Goal: Information Seeking & Learning: Learn about a topic

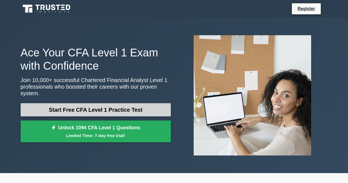
click at [81, 108] on link "Start Free CFA Level 1 Practice Test" at bounding box center [96, 109] width 150 height 13
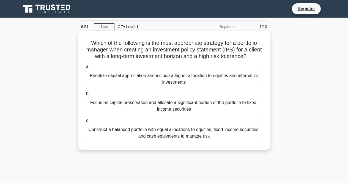
click at [138, 115] on div "Focus on capital preservation and allocate a significant portion of the portfol…" at bounding box center [174, 106] width 178 height 18
click at [85, 96] on input "b. Focus on capital preservation and allocate a significant portion of the port…" at bounding box center [85, 94] width 0 height 4
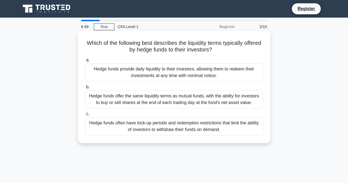
click at [140, 108] on div "Hedge funds offer the same liquidity terms as mutual funds, with the ability fo…" at bounding box center [174, 99] width 178 height 18
click at [85, 89] on input "b. Hedge funds offer the same liquidity terms as mutual funds, with the ability…" at bounding box center [85, 87] width 0 height 4
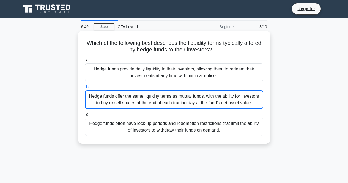
click at [140, 108] on div "Hedge funds offer the same liquidity terms as mutual funds, with the ability fo…" at bounding box center [174, 99] width 178 height 19
click at [85, 89] on input "b. Hedge funds offer the same liquidity terms as mutual funds, with the ability…" at bounding box center [85, 87] width 0 height 4
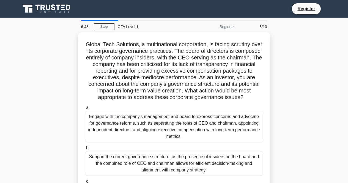
click at [140, 108] on label "a. Engage with the company's management and board to express concerns and advoc…" at bounding box center [174, 123] width 178 height 38
click at [85, 108] on input "a. Engage with the company's management and board to express concerns and advoc…" at bounding box center [85, 108] width 0 height 4
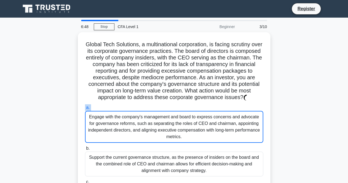
click at [140, 108] on label "a. Engage with the company's management and board to express concerns and advoc…" at bounding box center [174, 123] width 178 height 39
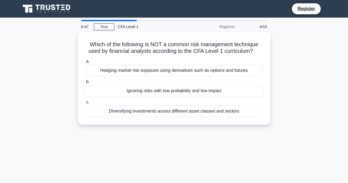
click at [140, 108] on div "Diversifying investments across different asset classes and sectors" at bounding box center [174, 111] width 178 height 12
click at [85, 104] on input "c. Diversifying investments across different asset classes and sectors" at bounding box center [85, 102] width 0 height 4
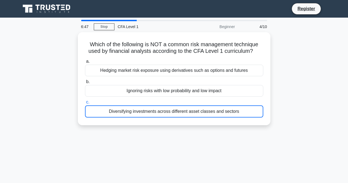
click at [140, 108] on div "Diversifying investments across different asset classes and sectors" at bounding box center [174, 111] width 178 height 12
click at [85, 104] on input "c. Diversifying investments across different asset classes and sectors" at bounding box center [85, 102] width 0 height 4
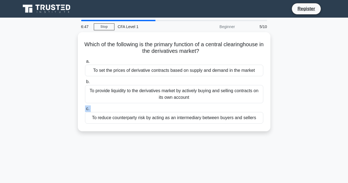
click at [140, 108] on label "c. To reduce counterparty risk by acting as an intermediary between buyers and …" at bounding box center [174, 114] width 178 height 18
click at [85, 108] on input "c. To reduce counterparty risk by acting as an intermediary between buyers and …" at bounding box center [85, 109] width 0 height 4
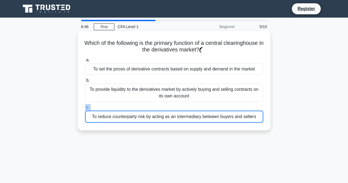
click at [140, 108] on label "c. To reduce counterparty risk by acting as an intermediary between buyers and …" at bounding box center [174, 113] width 178 height 19
click at [85, 108] on input "c. To reduce counterparty risk by acting as an intermediary between buyers and …" at bounding box center [85, 108] width 0 height 4
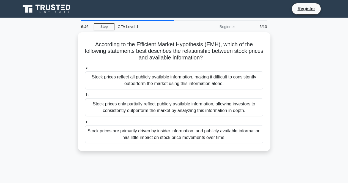
click at [140, 108] on div "Stock prices only partially reflect publicly available information, allowing in…" at bounding box center [174, 107] width 178 height 18
click at [85, 97] on input "b. Stock prices only partially reflect publicly available information, allowing…" at bounding box center [85, 95] width 0 height 4
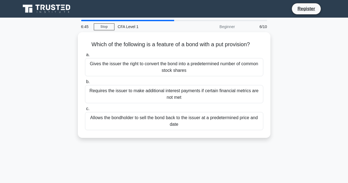
click at [140, 108] on label "c. Allows the bondholder to sell the bond back to the issuer at a predetermined…" at bounding box center [174, 117] width 178 height 25
click at [85, 108] on input "c. Allows the bondholder to sell the bond back to the issuer at a predetermined…" at bounding box center [85, 109] width 0 height 4
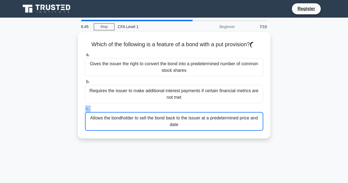
click at [140, 108] on label "c. Allows the bondholder to sell the bond back to the issuer at a predetermined…" at bounding box center [174, 117] width 178 height 25
click at [85, 108] on input "c. Allows the bondholder to sell the bond back to the issuer at a predetermined…" at bounding box center [85, 109] width 0 height 4
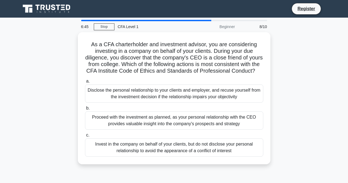
click at [140, 103] on div "Disclose the personal relationship to your clients and employer, and recuse you…" at bounding box center [174, 93] width 178 height 18
click at [85, 83] on input "a. Disclose the personal relationship to your clients and employer, and recuse …" at bounding box center [85, 82] width 0 height 4
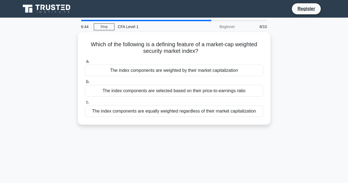
click at [140, 108] on div "The index components are equally weighted regardless of their market capitaliza…" at bounding box center [174, 111] width 178 height 12
click at [85, 104] on input "c. The index components are equally weighted regardless of their market capital…" at bounding box center [85, 102] width 0 height 4
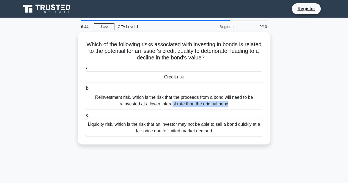
click at [140, 108] on div "Reinvestment risk, which is the risk that the proceeds from a bond will need to…" at bounding box center [174, 101] width 178 height 18
click at [85, 90] on input "b. Reinvestment risk, which is the risk that the proceeds from a bond will need…" at bounding box center [85, 89] width 0 height 4
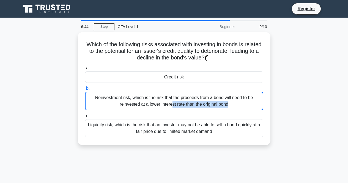
click at [140, 108] on div "Reinvestment risk, which is the risk that the proceeds from a bond will need to…" at bounding box center [174, 101] width 178 height 19
click at [85, 90] on input "b. Reinvestment risk, which is the risk that the proceeds from a bond will need…" at bounding box center [85, 89] width 0 height 4
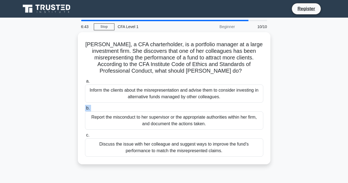
click at [140, 108] on label "b. Report the misconduct to her supervisor or the appropriate authorities withi…" at bounding box center [174, 117] width 178 height 25
click at [85, 108] on input "b. Report the misconduct to her supervisor or the appropriate authorities withi…" at bounding box center [85, 109] width 0 height 4
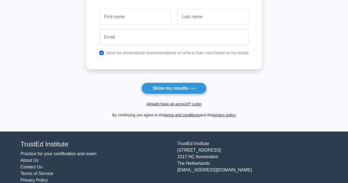
scroll to position [94, 0]
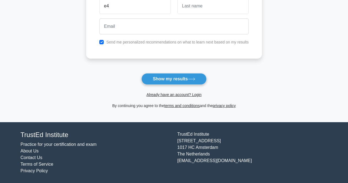
type input "e4"
type input "d"
click at [186, 9] on input "d" at bounding box center [213, 6] width 71 height 16
type input "đ"
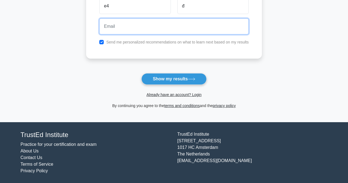
click at [156, 26] on input "email" at bounding box center [173, 26] width 149 height 16
type input "d"
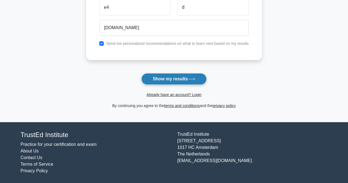
click at [171, 81] on button "Show my results" at bounding box center [173, 79] width 65 height 12
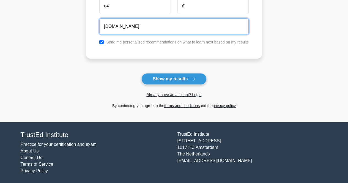
click at [118, 27] on input "đ3d4đ.com" at bounding box center [173, 26] width 149 height 16
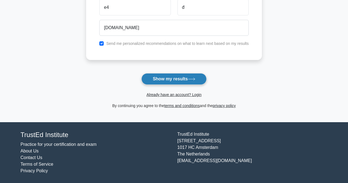
click at [162, 74] on button "Show my results" at bounding box center [173, 79] width 65 height 12
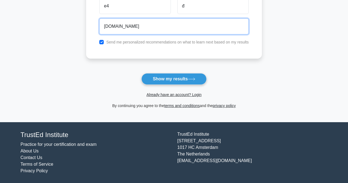
click at [137, 25] on input "đ3d4đgmail.com" at bounding box center [173, 26] width 149 height 16
click at [115, 27] on input "đ3d4đgmail.com" at bounding box center [173, 26] width 149 height 16
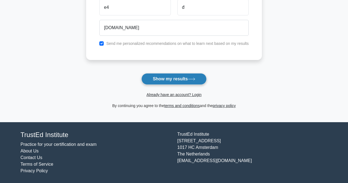
click at [161, 78] on button "Show my results" at bounding box center [173, 79] width 65 height 12
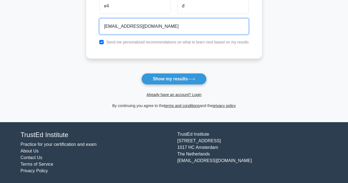
type input "đ3d4du4du4dđ@gmail.com"
click at [141, 73] on button "Show my results" at bounding box center [173, 79] width 65 height 12
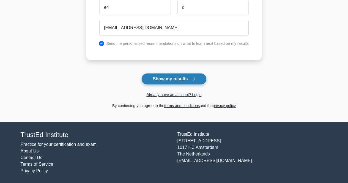
click at [167, 79] on button "Show my results" at bounding box center [173, 79] width 65 height 12
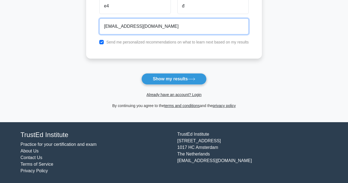
click at [163, 25] on input "đ3d4du4du4dđ@gmail.com" at bounding box center [173, 26] width 149 height 16
click at [139, 26] on input "đ3d4du4du4dđ@gmail.com" at bounding box center [173, 26] width 149 height 16
click at [161, 28] on input "đ3d4du4du4dđ@gmail.com" at bounding box center [173, 26] width 149 height 16
drag, startPoint x: 161, startPoint y: 28, endPoint x: 89, endPoint y: 24, distance: 71.9
click at [89, 24] on div "e4 đ đ3d4du4du4dđ@gmail.com Send me personalized recommendations on what to lea…" at bounding box center [174, 21] width 176 height 76
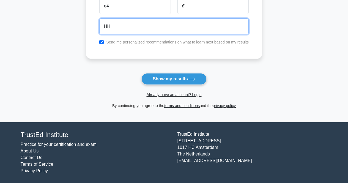
type input "H"
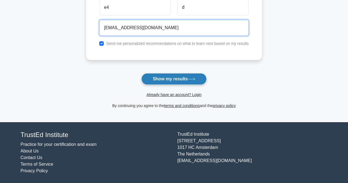
type input "fhashdg@gmail.com"
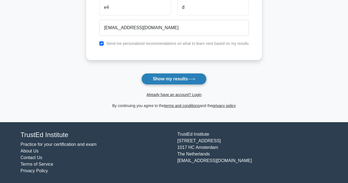
click at [173, 81] on button "Show my results" at bounding box center [173, 79] width 65 height 12
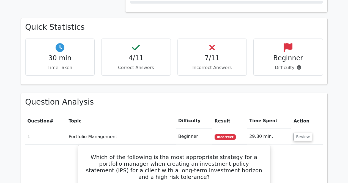
scroll to position [340, 0]
